Goal: Navigation & Orientation: Find specific page/section

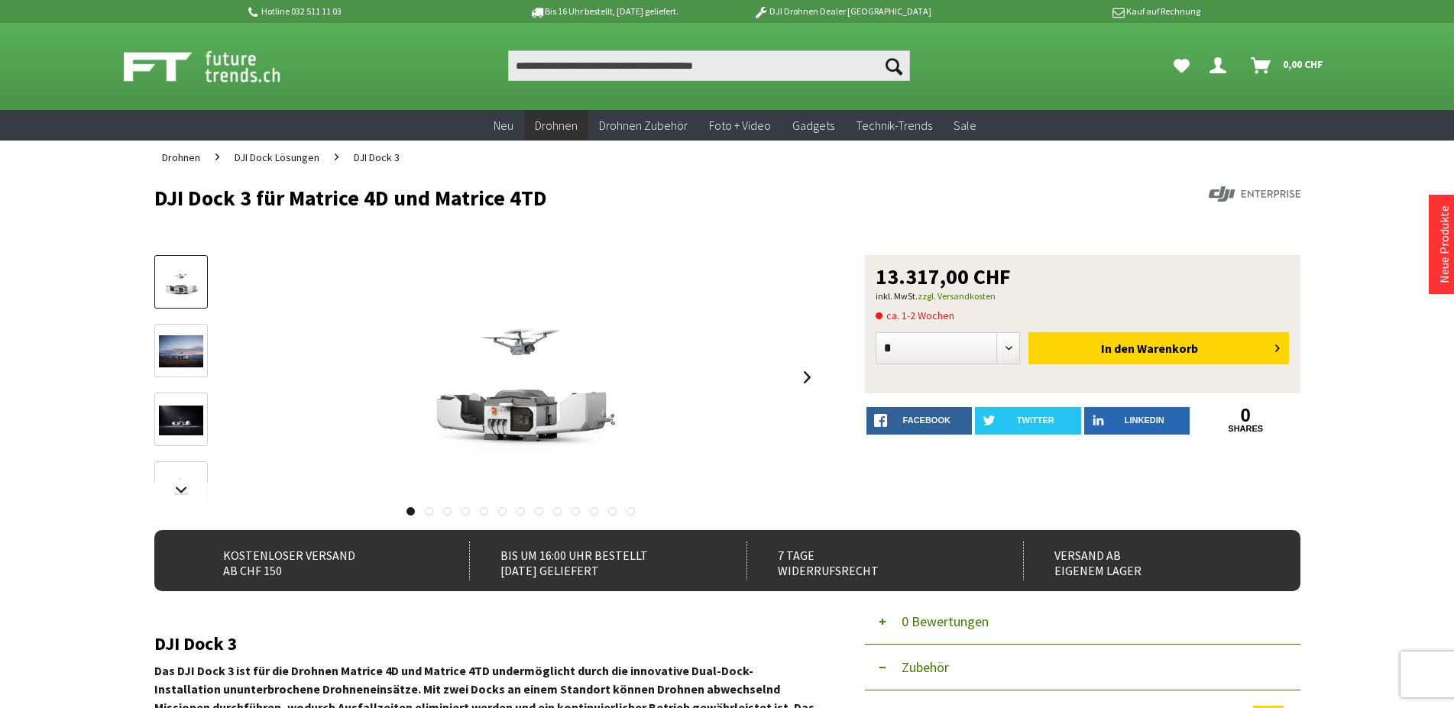
click at [157, 67] on img at bounding box center [219, 66] width 190 height 38
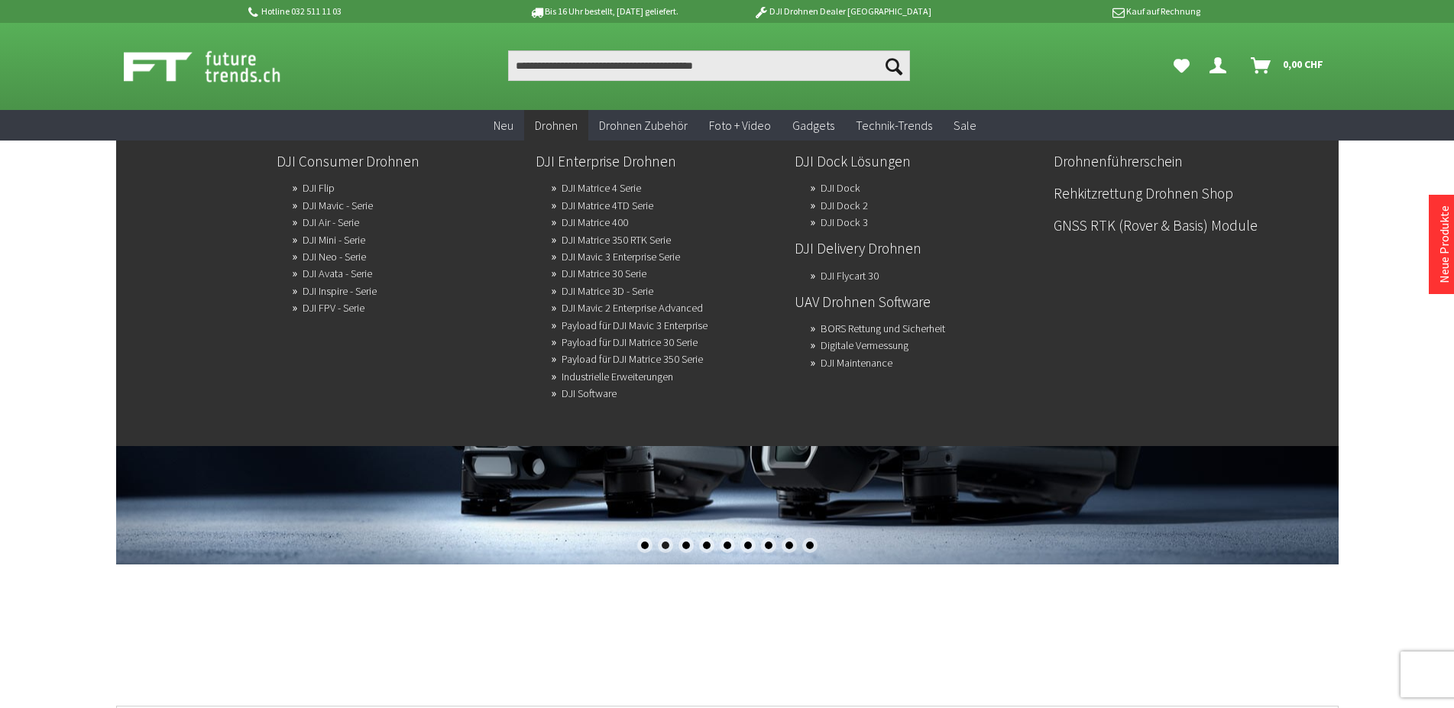
click at [555, 129] on span "Drohnen" at bounding box center [556, 125] width 43 height 15
